Goal: Task Accomplishment & Management: Complete application form

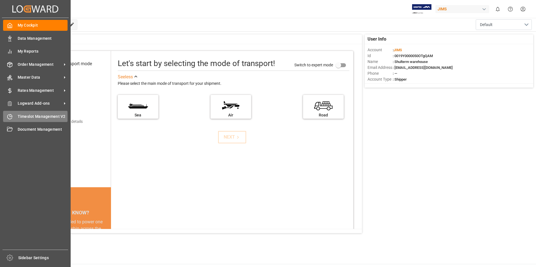
click at [16, 115] on div "Timeslot Management V2 Timeslot Management V2" at bounding box center [35, 116] width 64 height 11
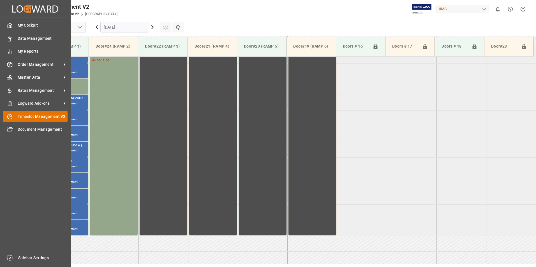
scroll to position [216, 0]
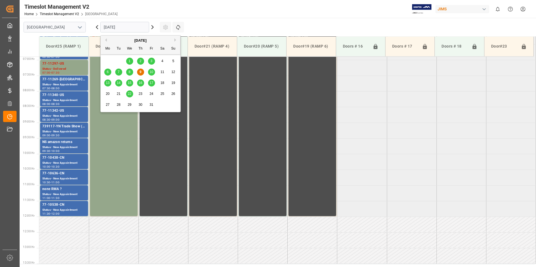
click at [115, 27] on input "[DATE]" at bounding box center [124, 27] width 49 height 11
click at [151, 72] on span "10" at bounding box center [151, 72] width 4 height 4
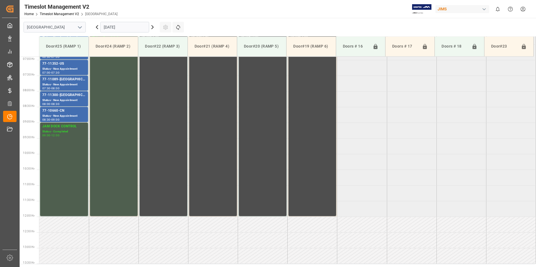
click at [124, 28] on input "[DATE]" at bounding box center [124, 27] width 49 height 11
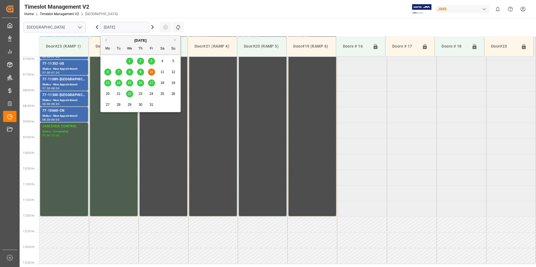
click at [120, 82] on span "14" at bounding box center [119, 83] width 4 height 4
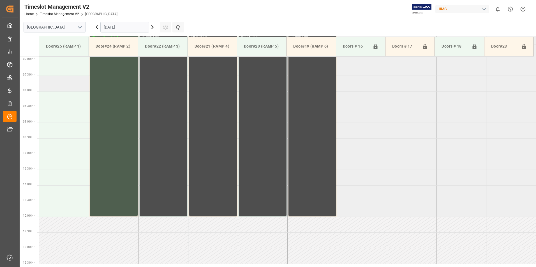
click at [56, 87] on td at bounding box center [64, 84] width 50 height 16
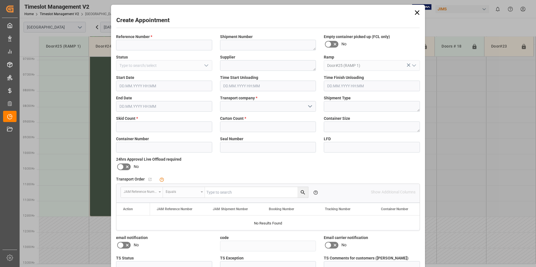
type input "[DATE] 07:30"
type input "[DATE] 08:00"
click at [136, 48] on input at bounding box center [164, 45] width 96 height 11
type input "77-10513-cn"
click at [137, 123] on input "text" at bounding box center [164, 127] width 96 height 11
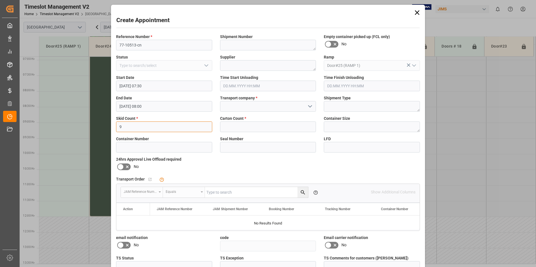
type input "9"
click at [232, 105] on input at bounding box center [268, 106] width 96 height 11
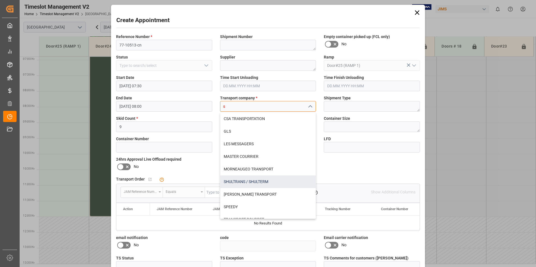
click at [231, 183] on div "SHULTRANS / SHULTERM" at bounding box center [268, 182] width 96 height 13
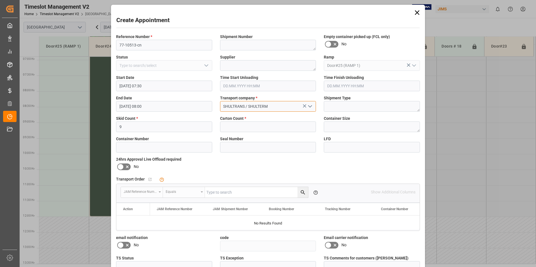
type input "SHULTRANS / SHULTERM"
click at [231, 130] on input "text" at bounding box center [268, 127] width 96 height 11
type input "700"
click at [121, 167] on icon at bounding box center [120, 167] width 3 height 3
click at [0, 0] on input "checkbox" at bounding box center [0, 0] width 0 height 0
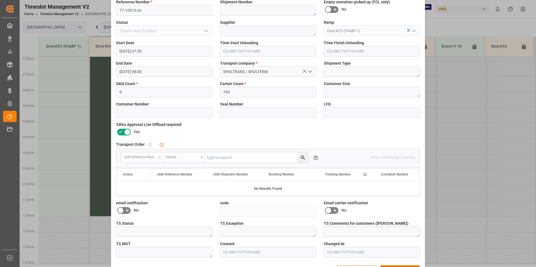
scroll to position [54, 0]
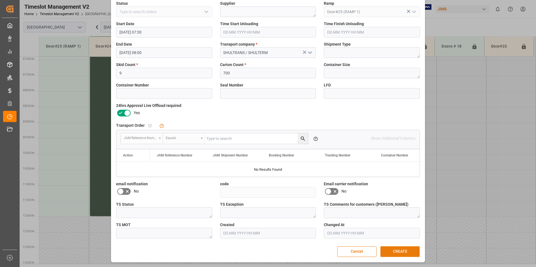
click at [411, 252] on button "CREATE" at bounding box center [399, 252] width 39 height 11
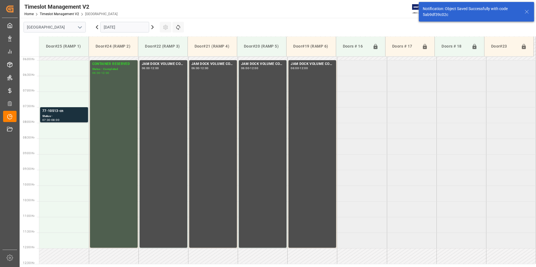
scroll to position [185, 0]
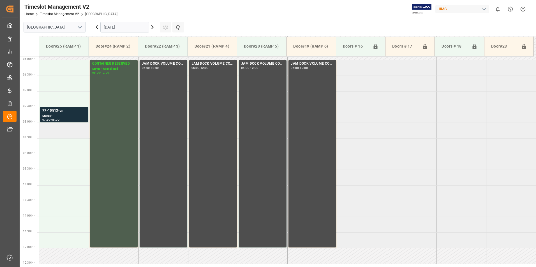
click at [69, 135] on td at bounding box center [64, 131] width 50 height 16
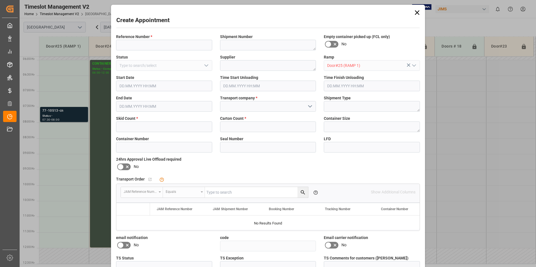
type input "[DATE] 08:00"
type input "[DATE] 08:30"
click at [140, 49] on input at bounding box center [164, 45] width 96 height 11
type input "77-10349-cn"
click at [150, 129] on input "text" at bounding box center [164, 127] width 96 height 11
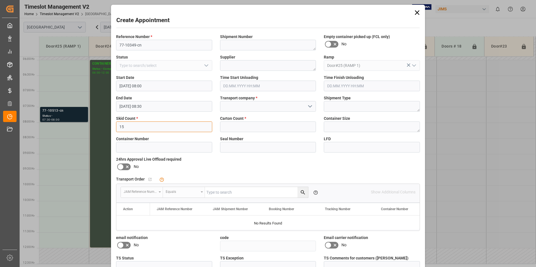
type input "15"
click at [234, 108] on input at bounding box center [268, 106] width 96 height 11
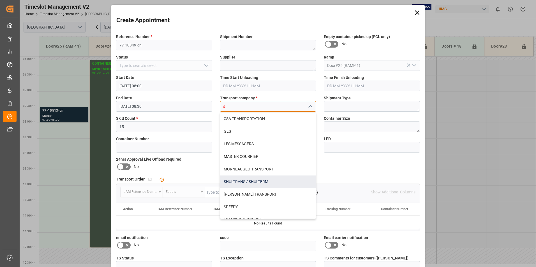
click at [234, 183] on div "SHULTRANS / SHULTERM" at bounding box center [268, 182] width 96 height 13
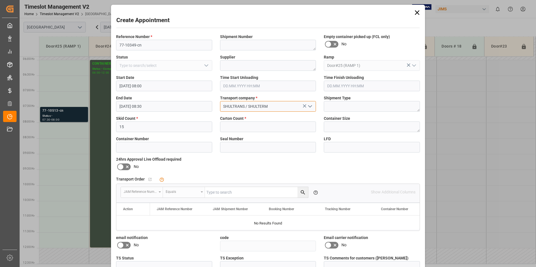
type input "SHULTRANS / SHULTERM"
click at [229, 123] on input "text" at bounding box center [268, 127] width 96 height 11
type input "2394"
click at [126, 167] on icon at bounding box center [127, 167] width 3 height 3
click at [0, 0] on input "checkbox" at bounding box center [0, 0] width 0 height 0
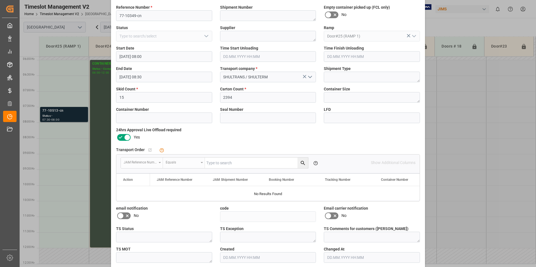
scroll to position [54, 0]
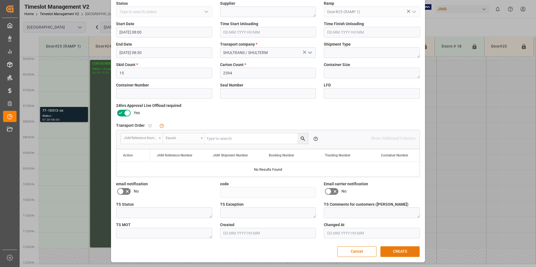
click at [399, 251] on button "CREATE" at bounding box center [399, 252] width 39 height 11
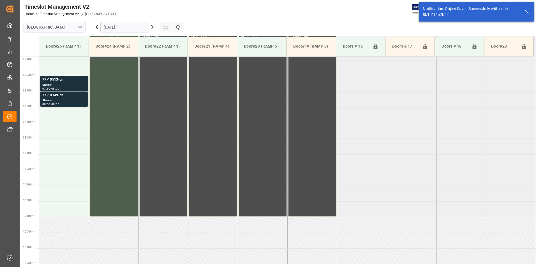
scroll to position [216, 0]
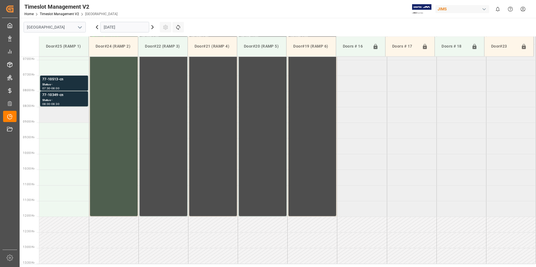
click at [78, 111] on td at bounding box center [64, 115] width 50 height 16
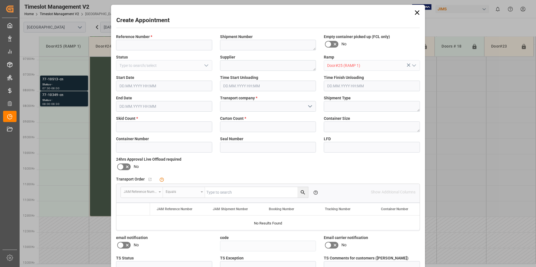
type input "[DATE] 08:30"
type input "[DATE] 09:00"
click at [141, 44] on input at bounding box center [164, 45] width 96 height 11
type input "77-10209-cn"
click at [130, 126] on input "text" at bounding box center [164, 127] width 96 height 11
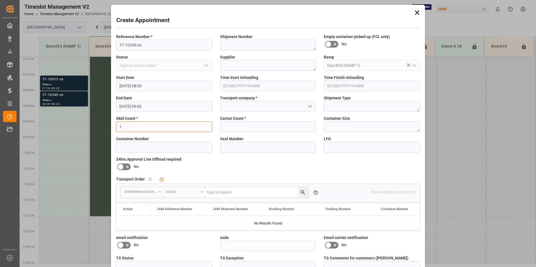
type input "1"
click at [248, 108] on input at bounding box center [268, 106] width 96 height 11
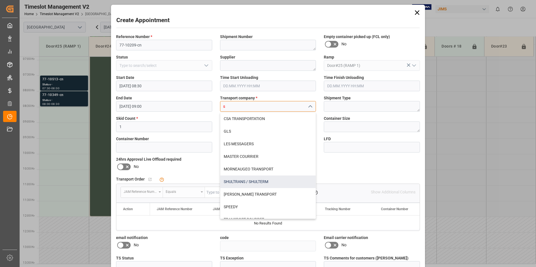
click at [238, 181] on div "SHULTRANS / SHULTERM" at bounding box center [268, 182] width 96 height 13
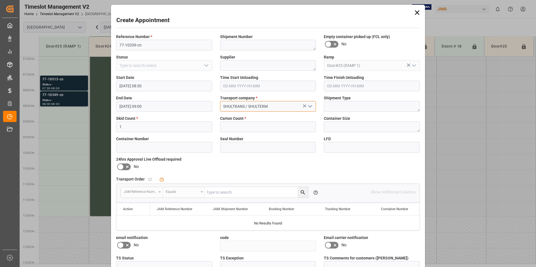
type input "SHULTRANS / SHULTERM"
click at [234, 125] on input "text" at bounding box center [268, 127] width 96 height 11
type input "1"
click at [125, 166] on icon at bounding box center [127, 167] width 7 height 7
click at [0, 0] on input "checkbox" at bounding box center [0, 0] width 0 height 0
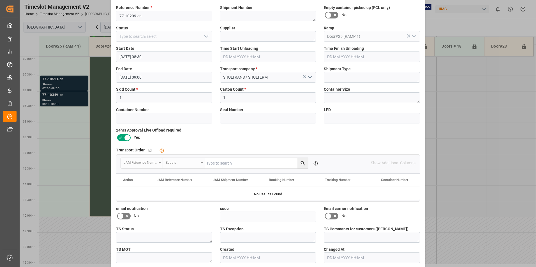
scroll to position [54, 0]
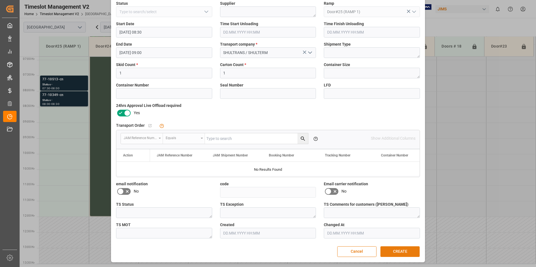
click at [408, 252] on button "CREATE" at bounding box center [399, 252] width 39 height 11
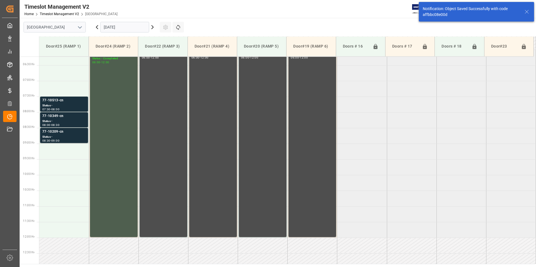
scroll to position [197, 0]
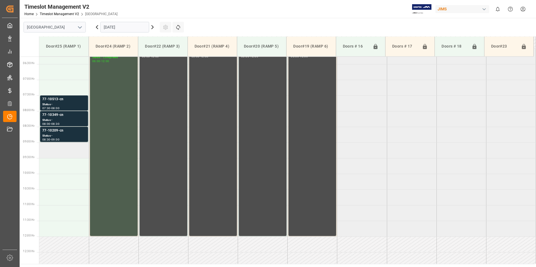
click at [54, 146] on td at bounding box center [64, 151] width 50 height 16
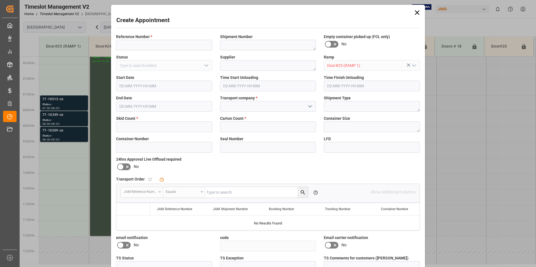
type input "[DATE] 09:00"
type input "[DATE] 09:30"
click at [147, 43] on input at bounding box center [164, 45] width 96 height 11
type input "77-10436-cn"
click at [151, 123] on input "text" at bounding box center [164, 127] width 96 height 11
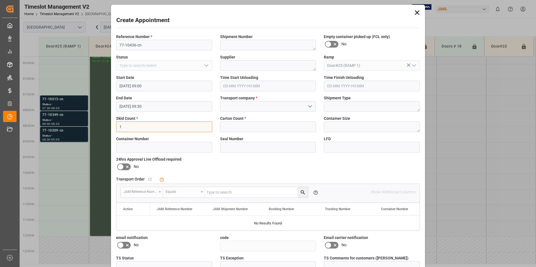
type input "1"
click at [253, 107] on input at bounding box center [268, 106] width 96 height 11
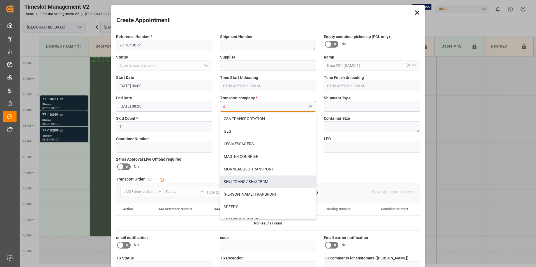
click at [242, 181] on div "SHULTRANS / SHULTERM" at bounding box center [268, 182] width 96 height 13
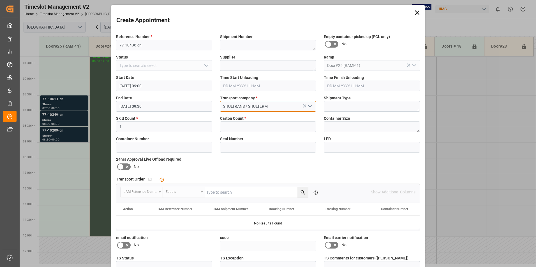
type input "SHULTRANS / SHULTERM"
click at [230, 127] on input "text" at bounding box center [268, 127] width 96 height 11
type input "10"
drag, startPoint x: 123, startPoint y: 167, endPoint x: 223, endPoint y: 204, distance: 107.0
click at [122, 166] on icon at bounding box center [120, 167] width 7 height 7
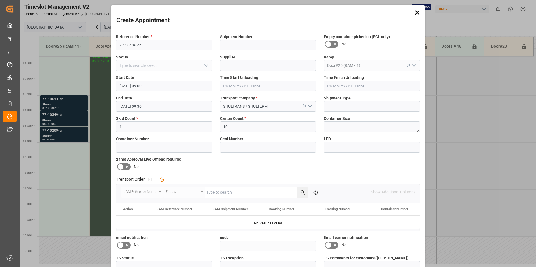
click at [0, 0] on input "checkbox" at bounding box center [0, 0] width 0 height 0
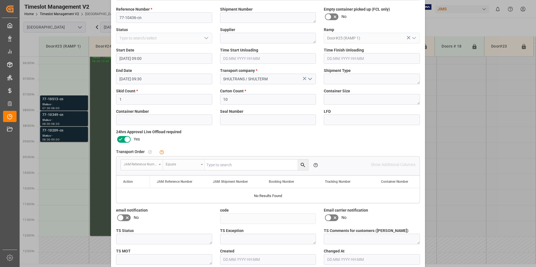
scroll to position [54, 0]
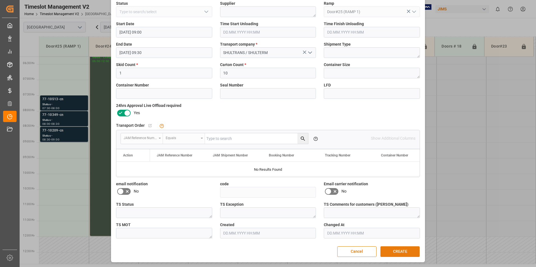
click at [399, 253] on button "CREATE" at bounding box center [399, 252] width 39 height 11
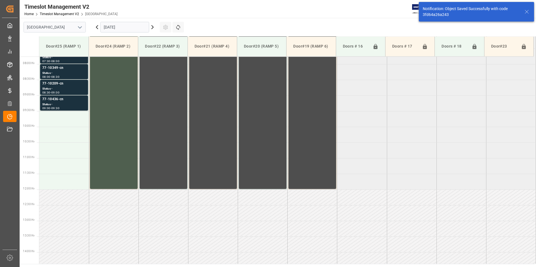
scroll to position [248, 0]
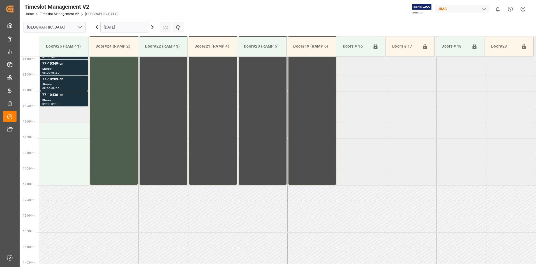
click at [72, 118] on td at bounding box center [64, 115] width 50 height 16
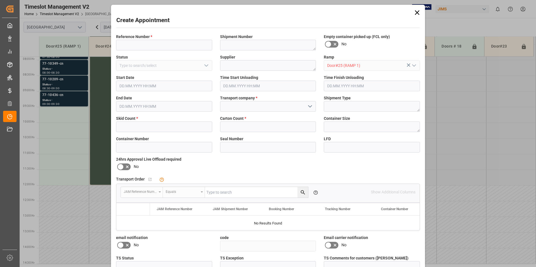
type input "[DATE] 09:30"
type input "[DATE] 10:00"
click at [152, 46] on input at bounding box center [164, 45] width 96 height 11
type input "77-10492-cn"
click at [135, 127] on input "text" at bounding box center [164, 127] width 96 height 11
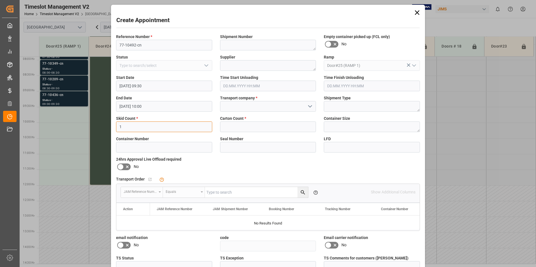
type input "1"
click at [246, 107] on input at bounding box center [268, 106] width 96 height 11
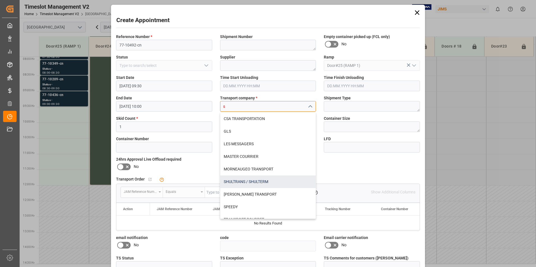
click at [237, 182] on div "SHULTRANS / SHULTERM" at bounding box center [268, 182] width 96 height 13
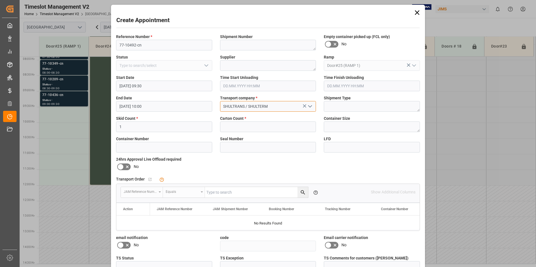
type input "SHULTRANS / SHULTERM"
click at [238, 126] on input "text" at bounding box center [268, 127] width 96 height 11
type input "67"
click at [120, 167] on icon at bounding box center [120, 167] width 3 height 3
click at [0, 0] on input "checkbox" at bounding box center [0, 0] width 0 height 0
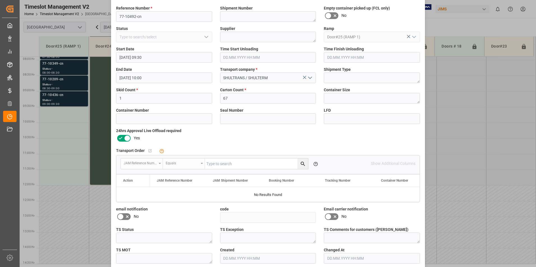
scroll to position [54, 0]
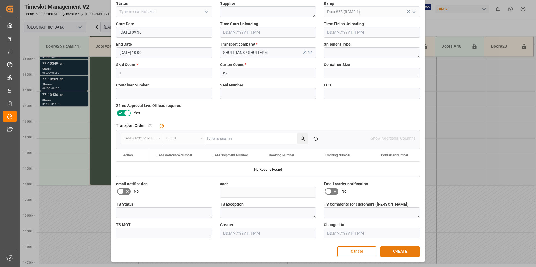
click at [404, 254] on button "CREATE" at bounding box center [399, 252] width 39 height 11
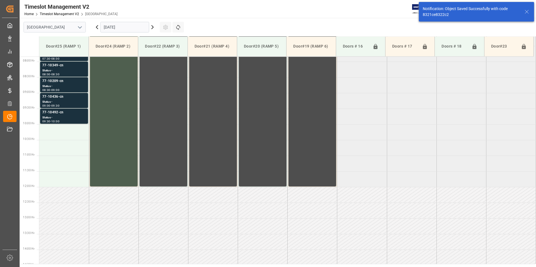
scroll to position [248, 0]
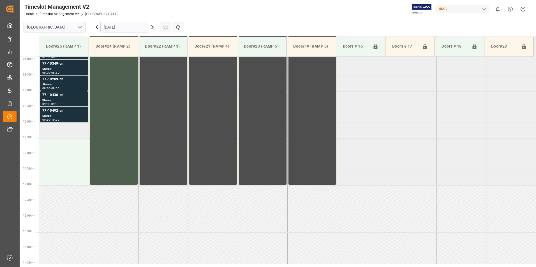
click at [58, 130] on td at bounding box center [64, 131] width 50 height 16
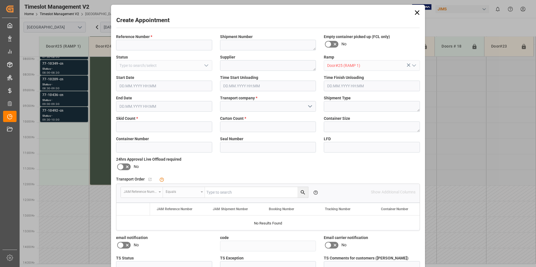
type input "[DATE] 10:00"
type input "[DATE] 10:30"
click at [147, 43] on input at bounding box center [164, 45] width 96 height 11
type input "77-10859-it"
click at [131, 129] on input "text" at bounding box center [164, 127] width 96 height 11
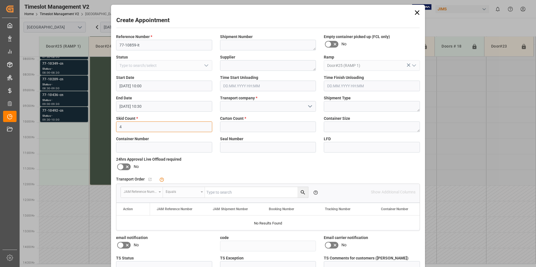
type input "4"
click at [250, 103] on input at bounding box center [268, 106] width 96 height 11
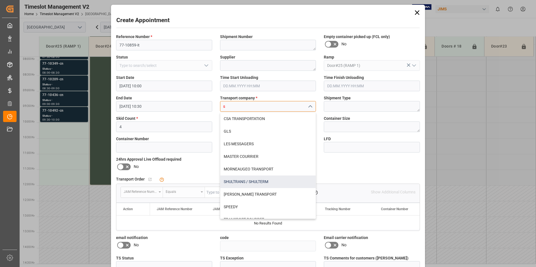
click at [230, 182] on div "SHULTRANS / SHULTERM" at bounding box center [268, 182] width 96 height 13
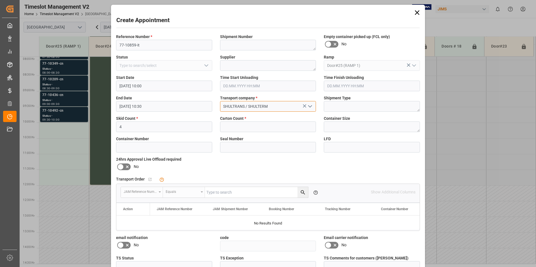
type input "SHULTRANS / SHULTERM"
click at [234, 123] on input "text" at bounding box center [268, 127] width 96 height 11
type input "4"
click at [122, 167] on icon at bounding box center [120, 167] width 7 height 7
click at [0, 0] on input "checkbox" at bounding box center [0, 0] width 0 height 0
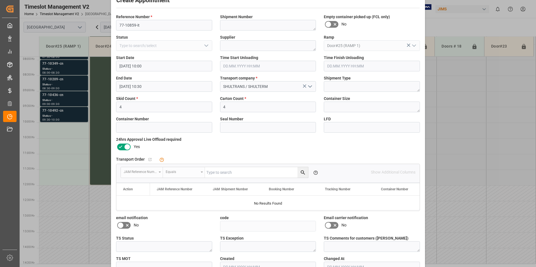
scroll to position [54, 0]
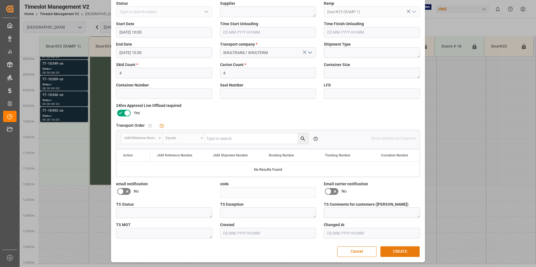
click at [403, 254] on button "CREATE" at bounding box center [399, 252] width 39 height 11
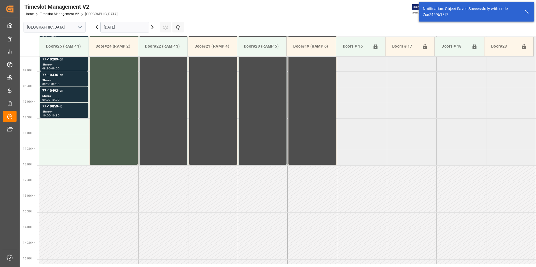
scroll to position [279, 0]
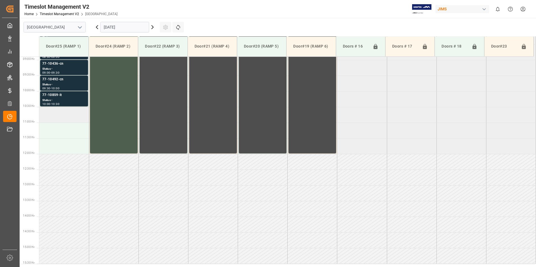
click at [75, 111] on td at bounding box center [64, 115] width 50 height 16
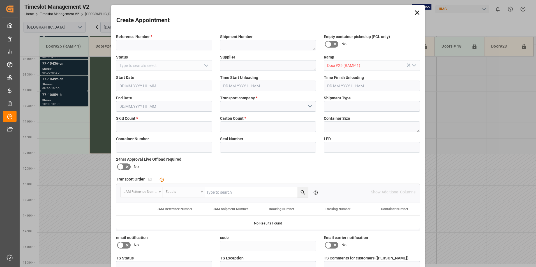
type input "[DATE] 10:30"
type input "[DATE] 11:00"
click at [157, 43] on input at bounding box center [164, 45] width 96 height 11
type input "77-1085-it"
click at [148, 124] on input "text" at bounding box center [164, 127] width 96 height 11
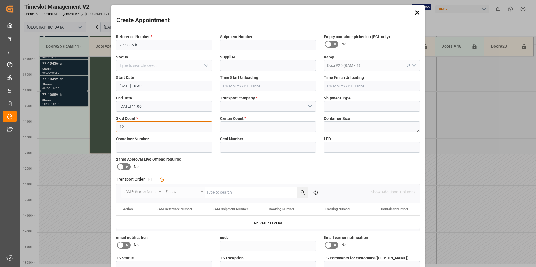
type input "12"
click at [226, 108] on input at bounding box center [268, 106] width 96 height 11
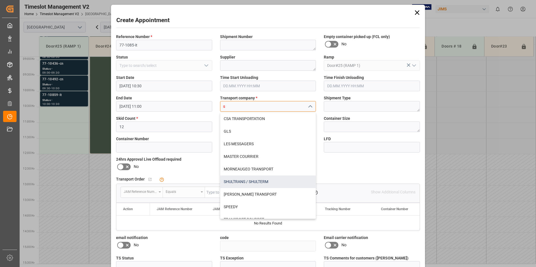
click at [239, 184] on div "SHULTRANS / SHULTERM" at bounding box center [268, 182] width 96 height 13
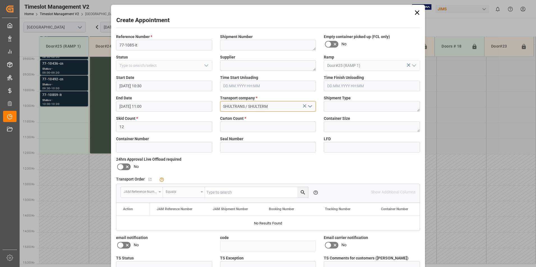
type input "SHULTRANS / SHULTERM"
click at [237, 127] on input "text" at bounding box center [268, 127] width 96 height 11
type input "12"
click at [121, 168] on icon at bounding box center [120, 167] width 7 height 7
click at [0, 0] on input "checkbox" at bounding box center [0, 0] width 0 height 0
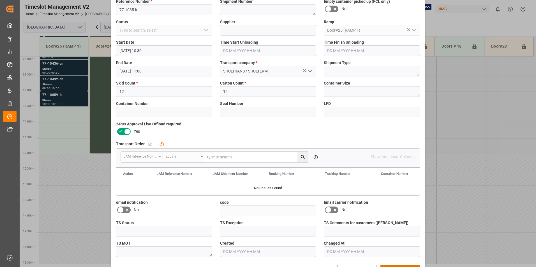
scroll to position [54, 0]
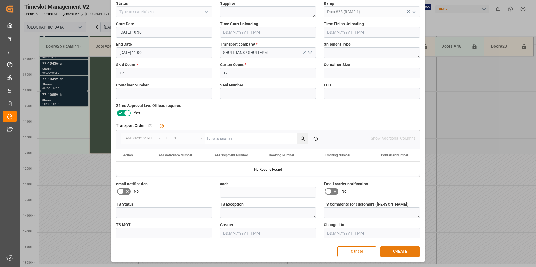
click at [401, 251] on button "CREATE" at bounding box center [399, 252] width 39 height 11
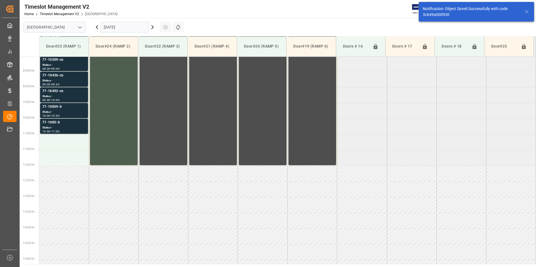
scroll to position [279, 0]
